Goal: Check status: Check status

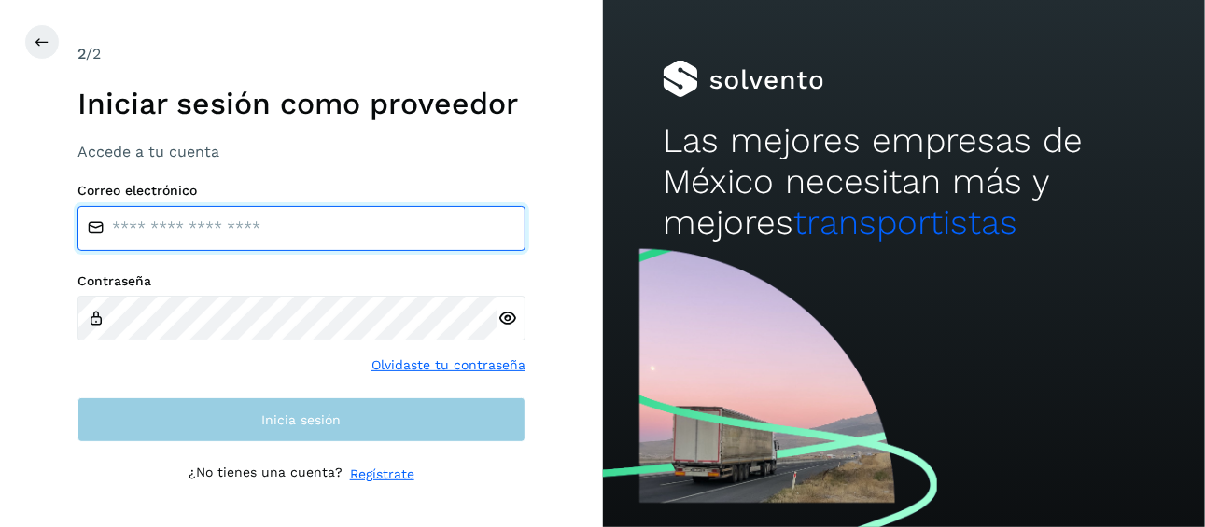
type input "**********"
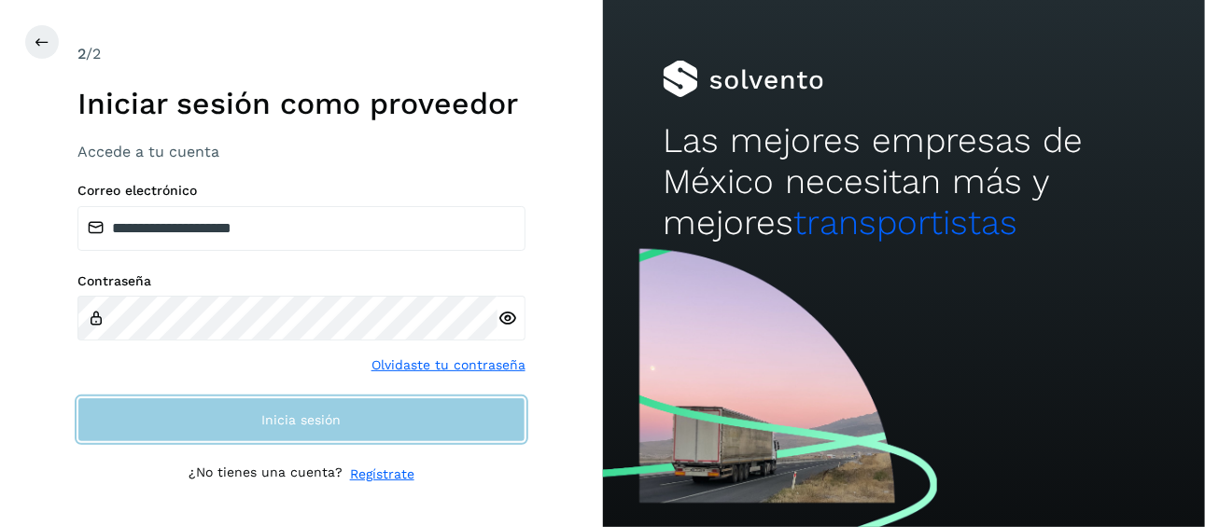
click at [287, 416] on span "Inicia sesión" at bounding box center [300, 420] width 79 height 13
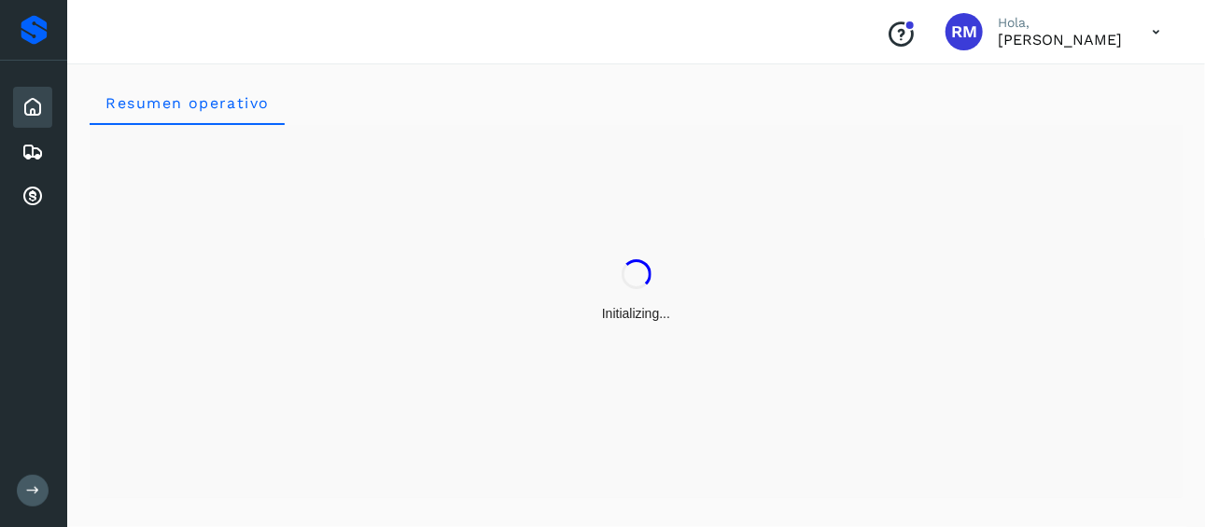
click at [34, 491] on icon at bounding box center [33, 491] width 14 height 14
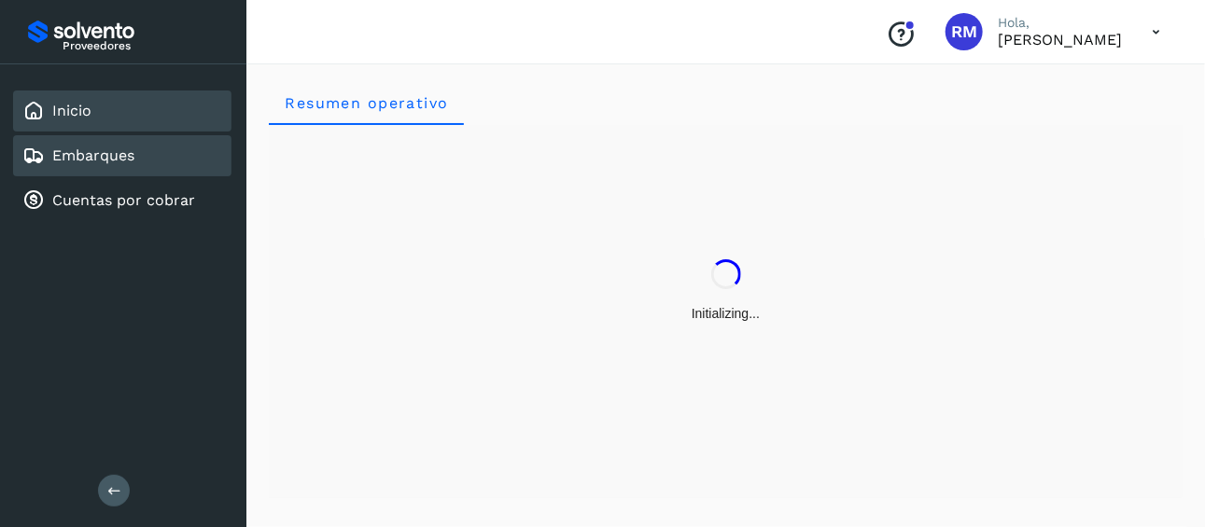
click at [124, 153] on link "Embarques" at bounding box center [93, 156] width 82 height 18
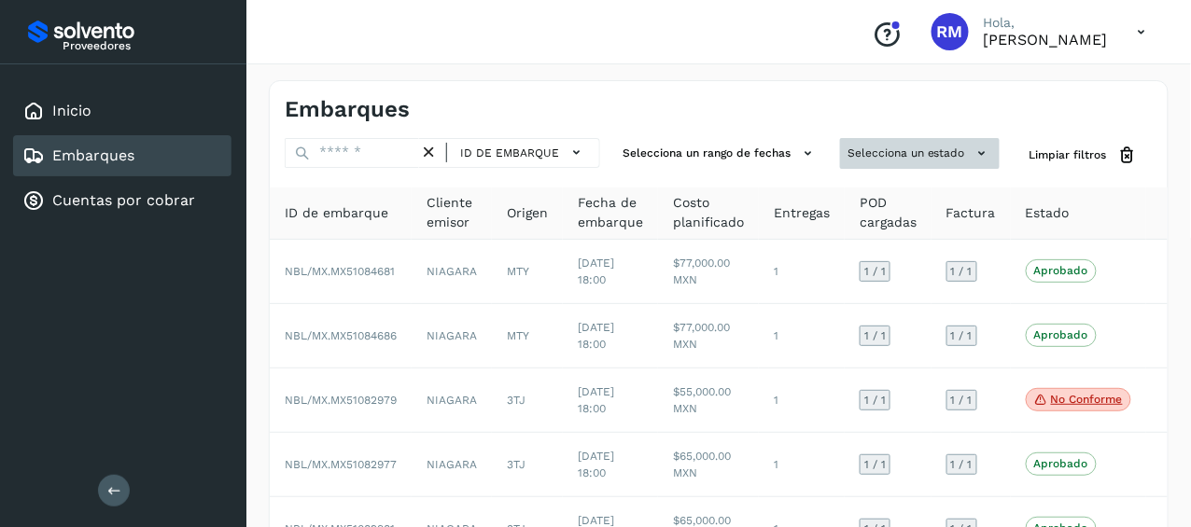
click at [886, 151] on button "Selecciona un estado" at bounding box center [920, 153] width 160 height 31
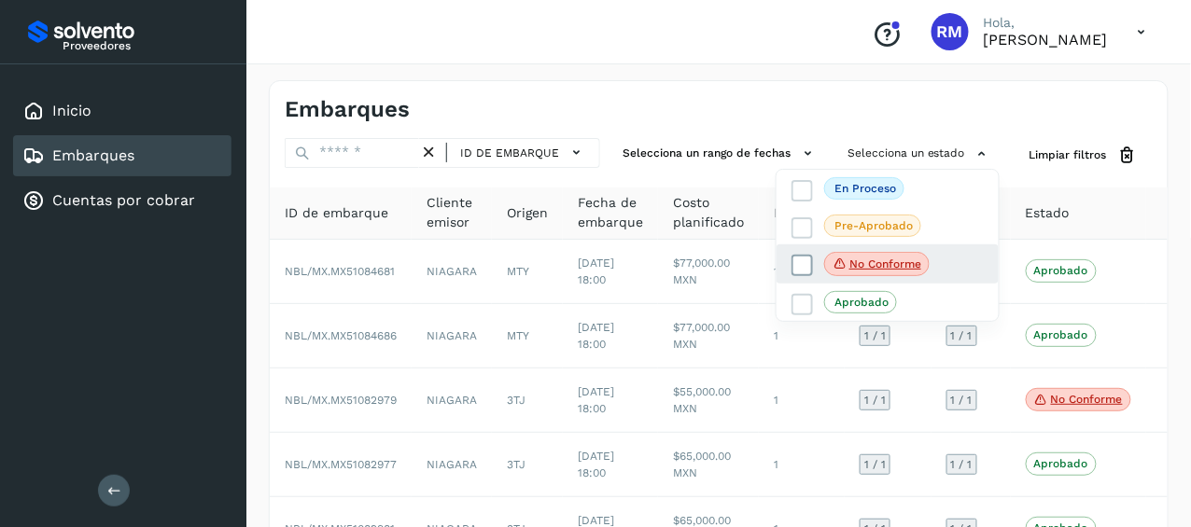
click at [819, 266] on label "No conforme" at bounding box center [861, 264] width 138 height 24
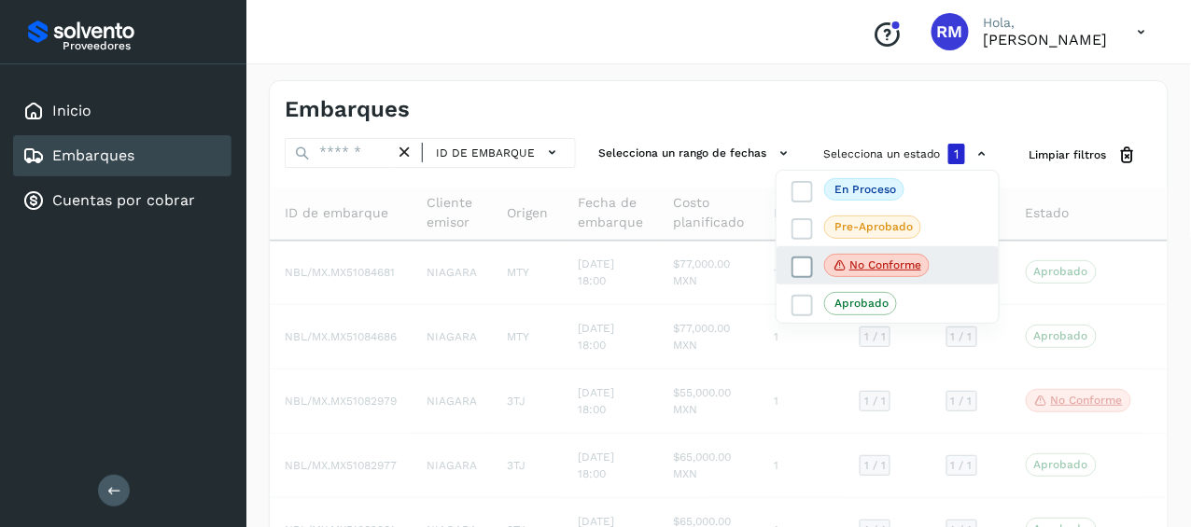
click at [804, 265] on icon at bounding box center [803, 267] width 19 height 19
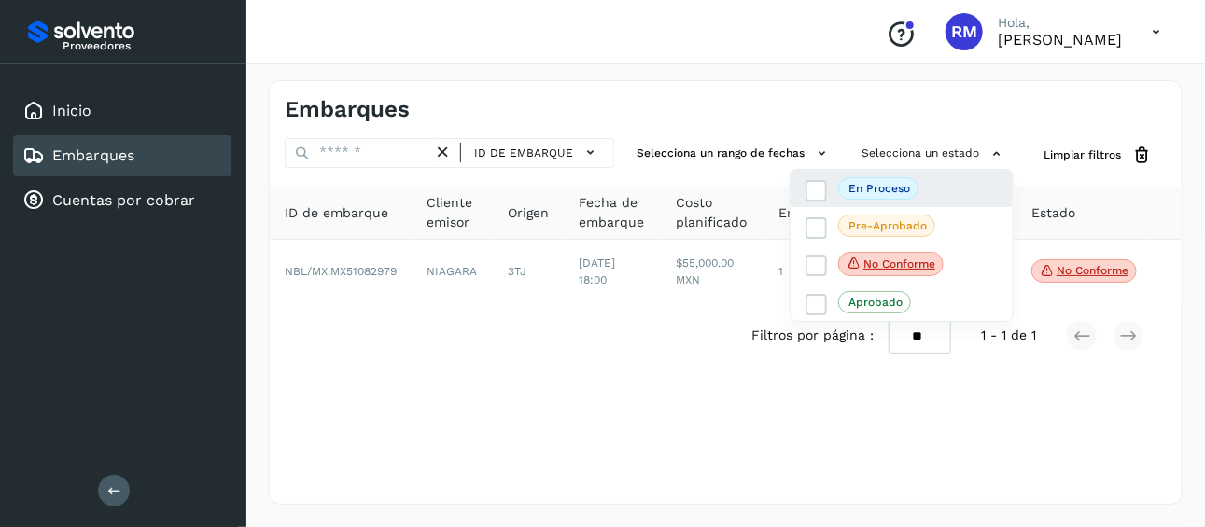
click at [805, 190] on div "En proceso" at bounding box center [902, 188] width 222 height 37
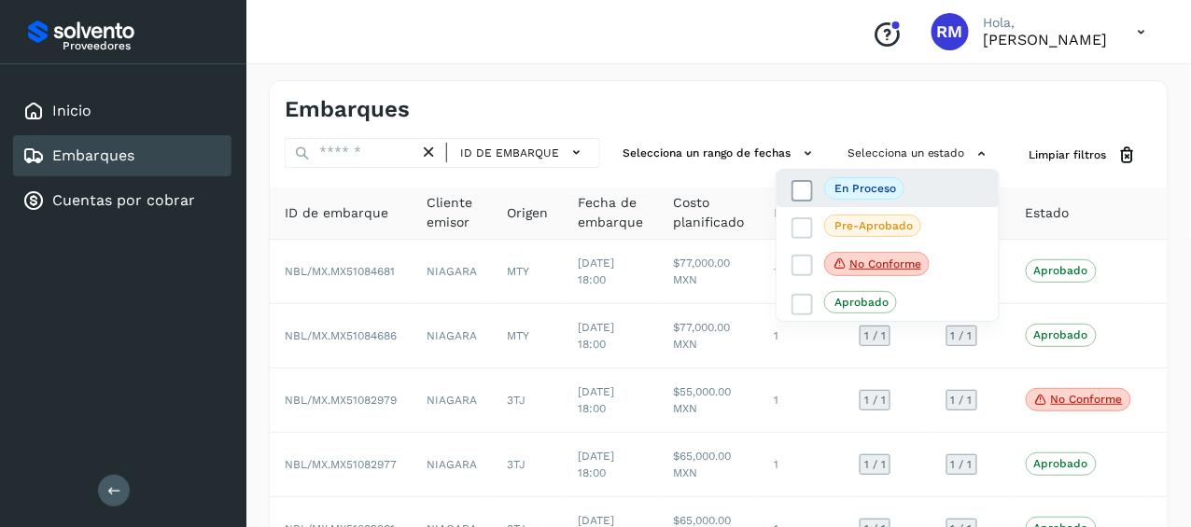
click at [806, 190] on icon at bounding box center [803, 190] width 19 height 19
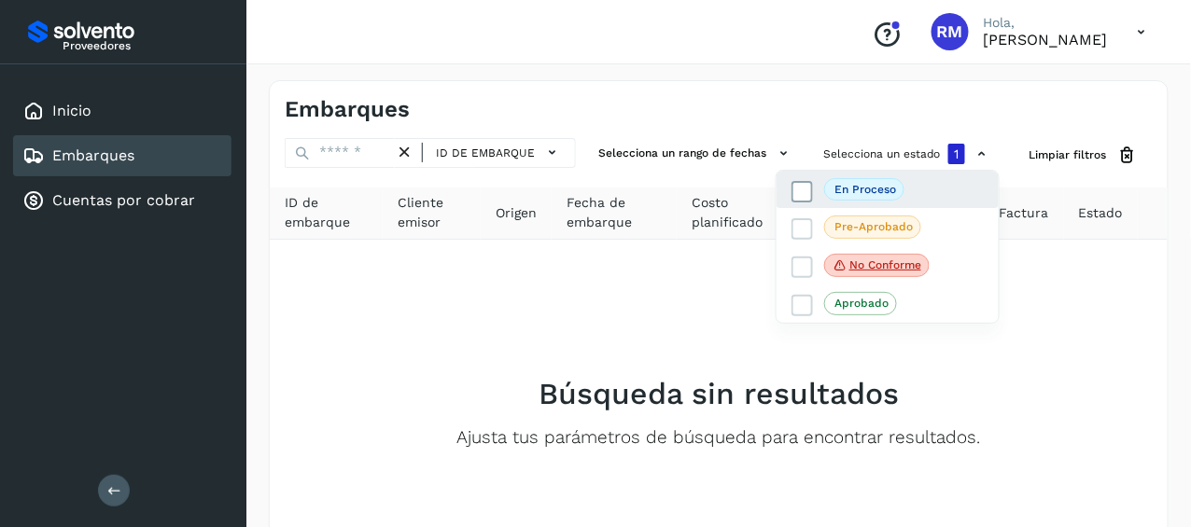
click at [803, 197] on icon at bounding box center [803, 191] width 19 height 19
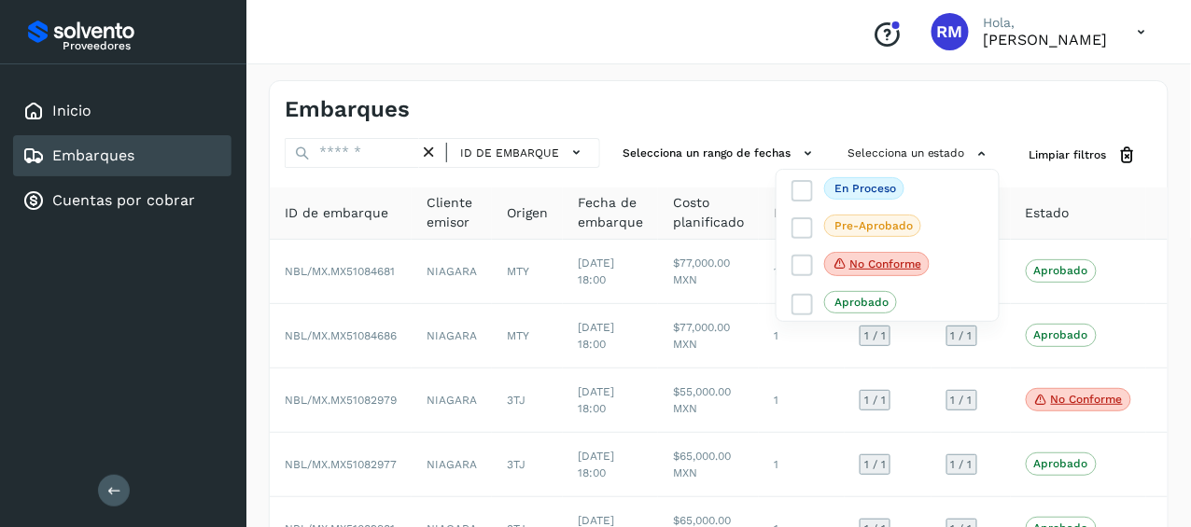
click at [155, 157] on div "Embarques" at bounding box center [122, 155] width 218 height 41
click at [869, 150] on div at bounding box center [595, 263] width 1191 height 527
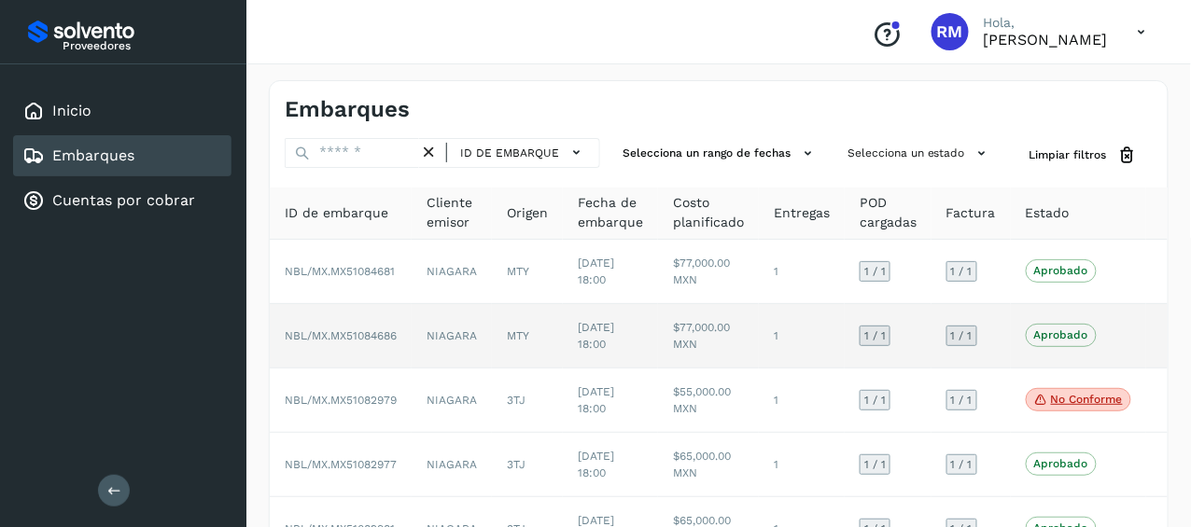
click at [1168, 318] on td at bounding box center [1170, 336] width 49 height 64
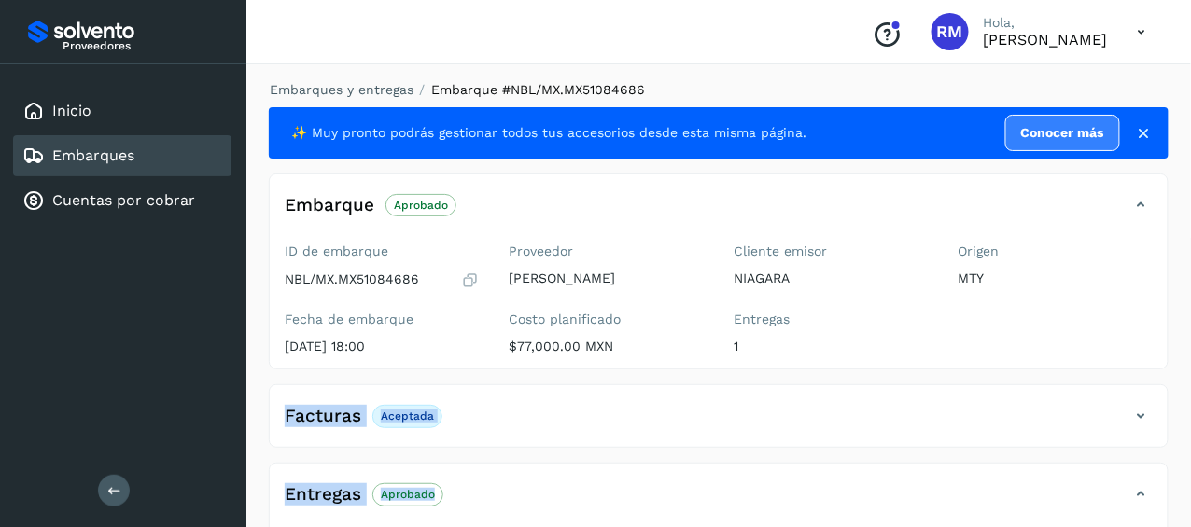
drag, startPoint x: 1185, startPoint y: 294, endPoint x: 1177, endPoint y: 452, distance: 157.9
click at [1177, 452] on div "Embarques y entregas Embarque #NBL/MX.MX51084686 ✨ Muy pronto podrás gestionar …" at bounding box center [718, 472] width 945 height 828
